Goal: Task Accomplishment & Management: Manage account settings

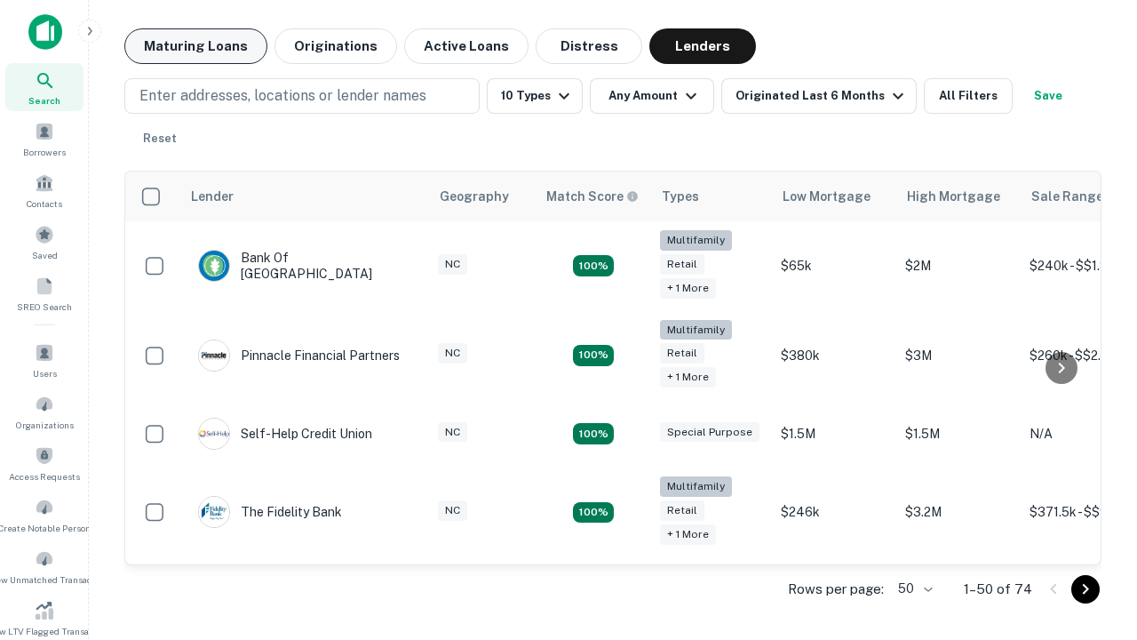
click at [195, 46] on button "Maturing Loans" at bounding box center [195, 46] width 143 height 36
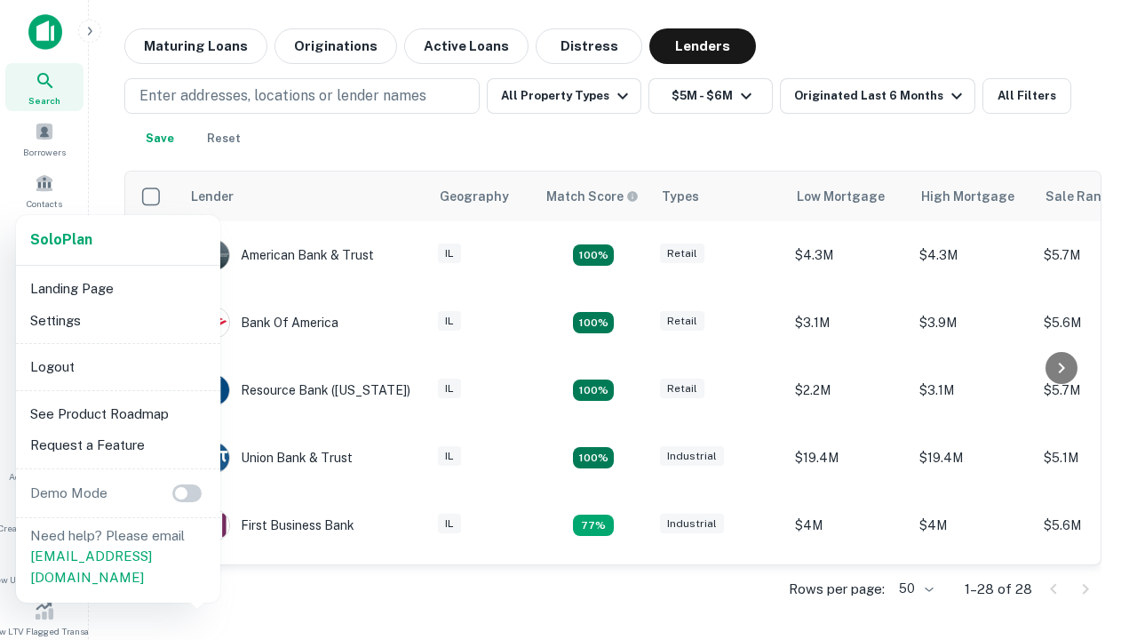
scroll to position [329, 0]
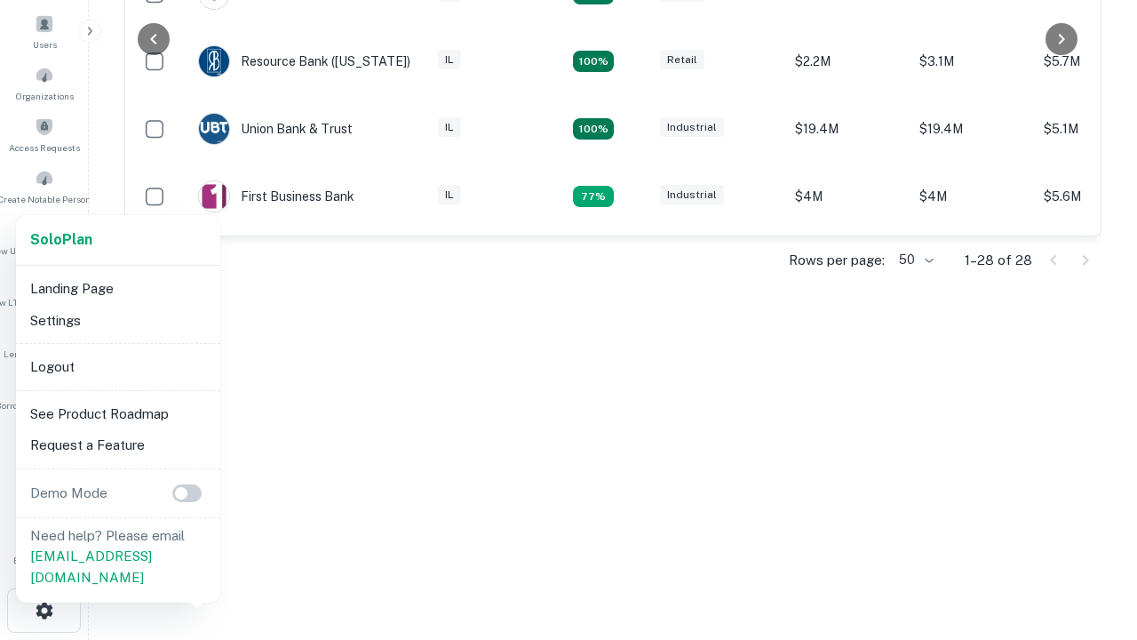
click at [117, 366] on li "Logout" at bounding box center [118, 367] width 190 height 32
